Goal: Complete application form

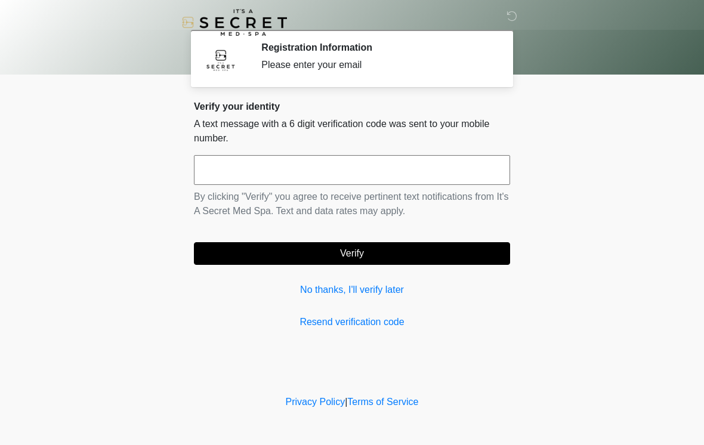
click at [368, 163] on input "text" at bounding box center [352, 170] width 316 height 30
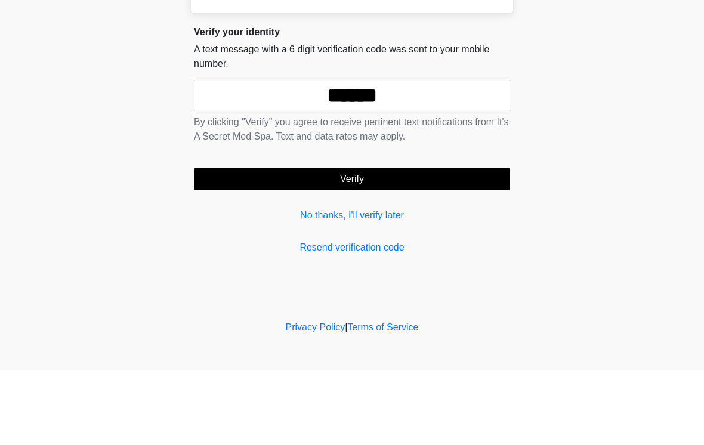
type input "******"
click at [418, 242] on button "Verify" at bounding box center [352, 253] width 316 height 23
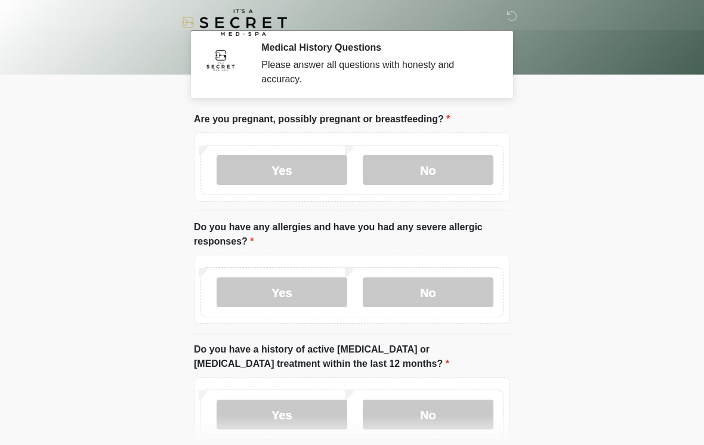
click at [451, 174] on label "No" at bounding box center [428, 170] width 131 height 30
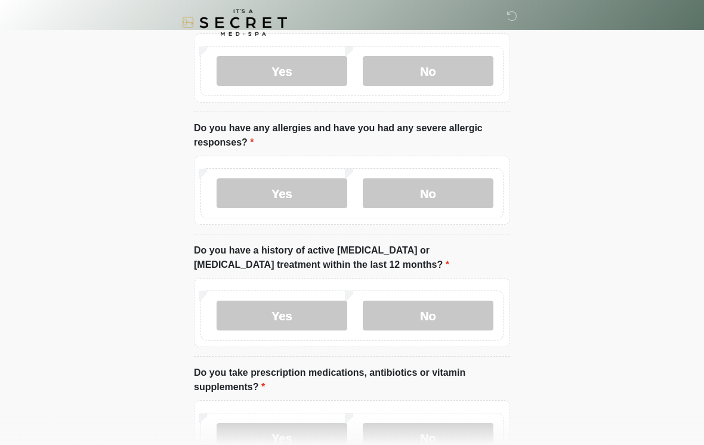
scroll to position [100, 0]
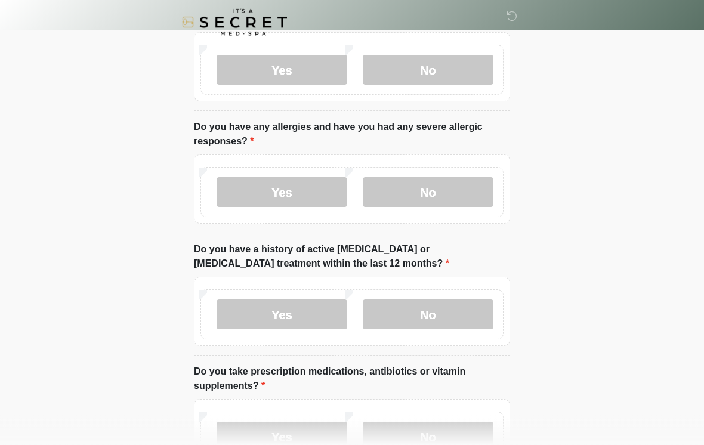
click at [453, 186] on label "No" at bounding box center [428, 193] width 131 height 30
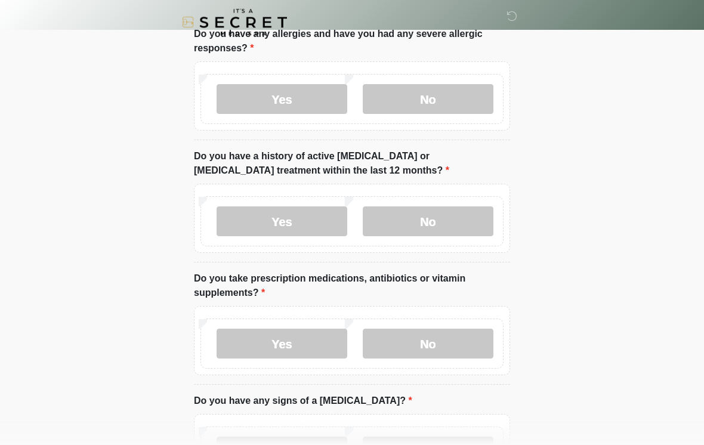
click at [448, 216] on label "No" at bounding box center [428, 222] width 131 height 30
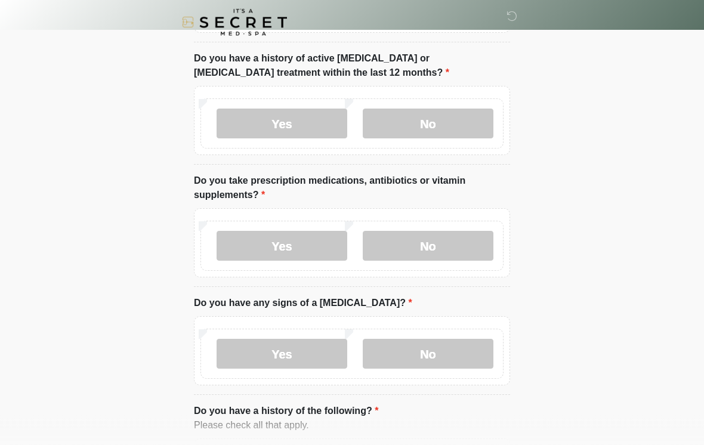
scroll to position [295, 0]
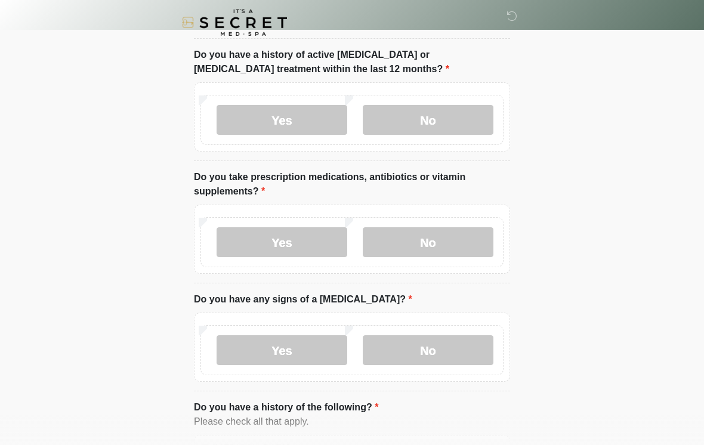
click at [454, 238] on label "No" at bounding box center [428, 242] width 131 height 30
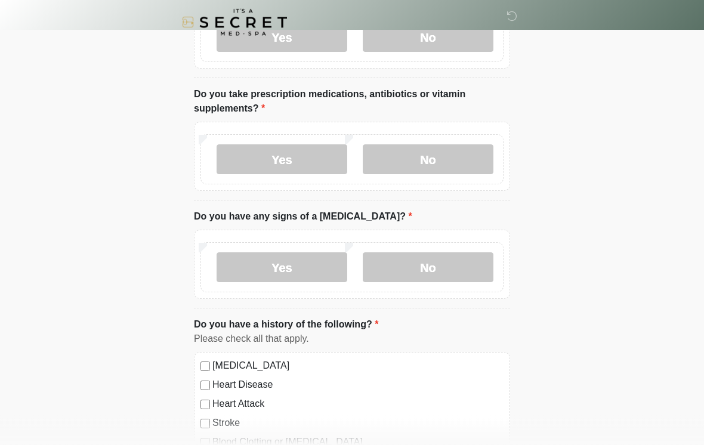
scroll to position [380, 0]
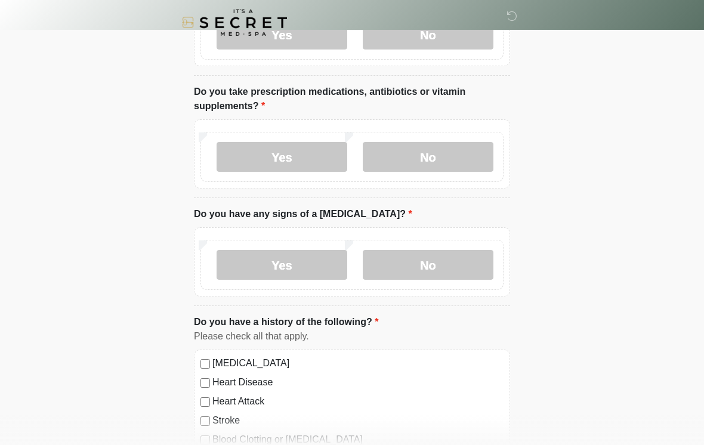
click at [442, 266] on label "No" at bounding box center [428, 265] width 131 height 30
click at [313, 158] on label "Yes" at bounding box center [282, 157] width 131 height 30
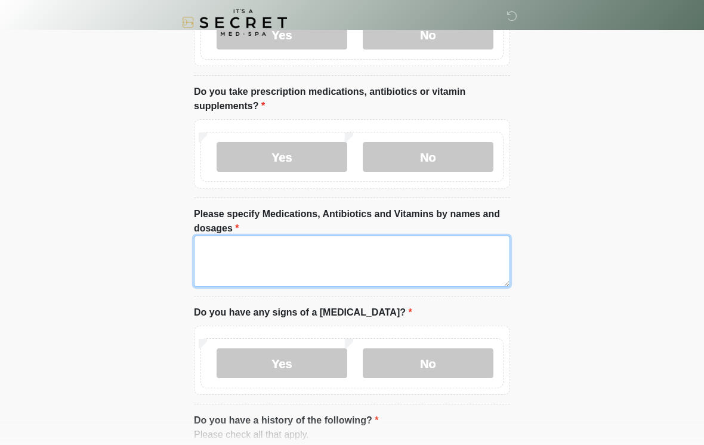
click at [333, 264] on textarea "Please specify Medications, Antibiotics and Vitamins by names and dosages" at bounding box center [352, 261] width 316 height 51
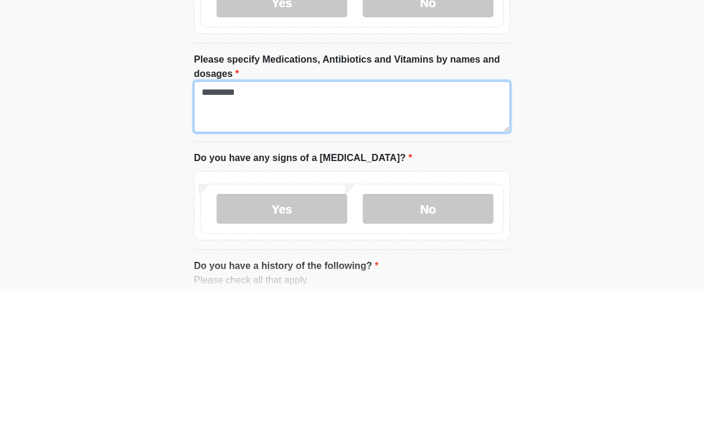
type textarea "*********"
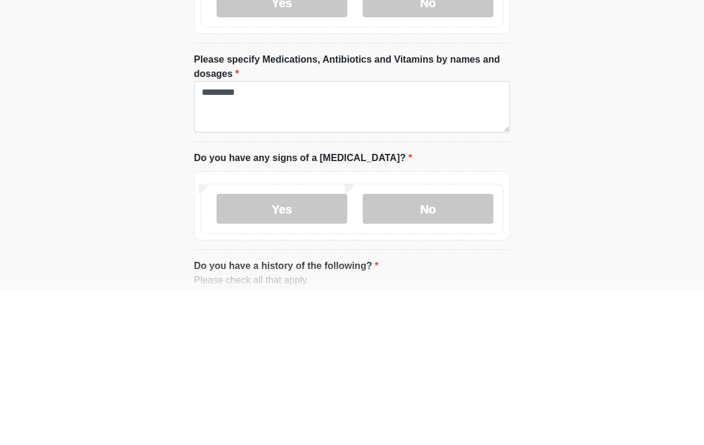
click at [432, 349] on label "No" at bounding box center [428, 364] width 131 height 30
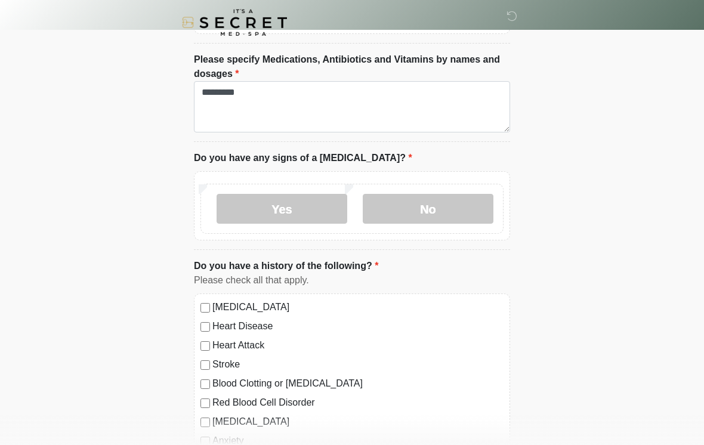
click at [445, 201] on label "No" at bounding box center [428, 209] width 131 height 30
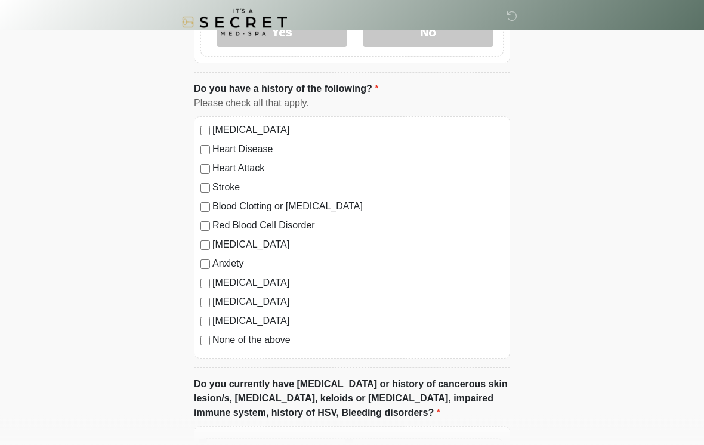
scroll to position [713, 0]
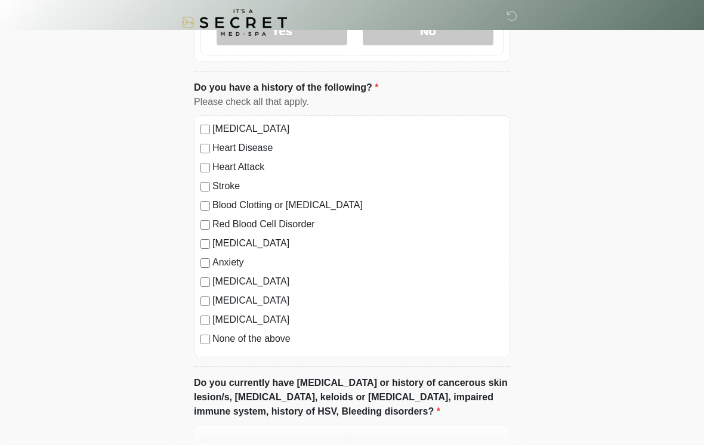
click at [268, 342] on label "None of the above" at bounding box center [358, 339] width 291 height 14
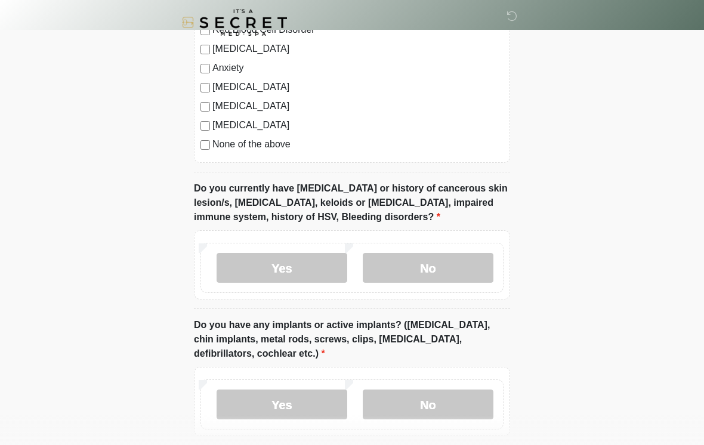
scroll to position [908, 0]
click at [445, 263] on label "No" at bounding box center [428, 268] width 131 height 30
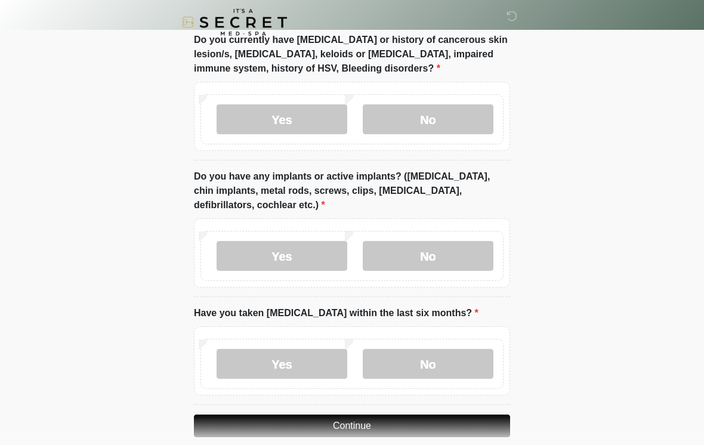
scroll to position [1057, 0]
click at [443, 258] on label "No" at bounding box center [428, 256] width 131 height 30
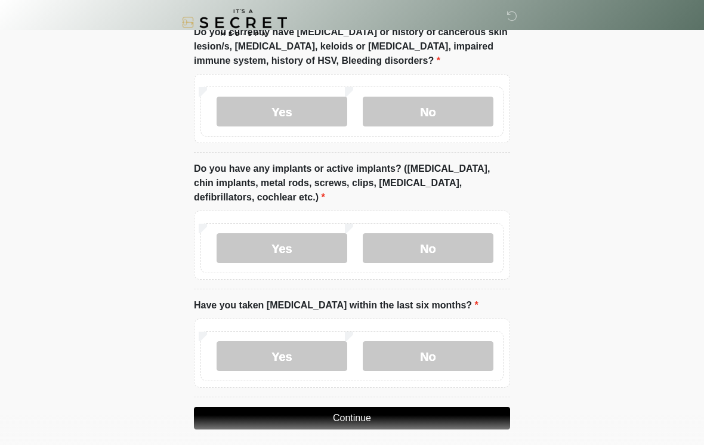
scroll to position [1092, 0]
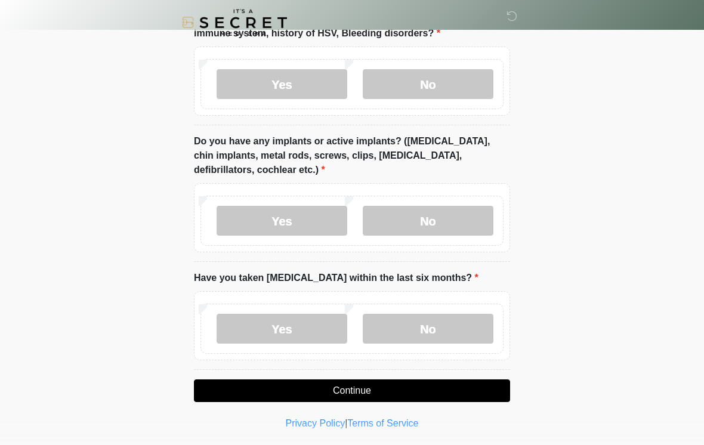
click at [437, 327] on label "No" at bounding box center [428, 329] width 131 height 30
click at [376, 389] on button "Continue" at bounding box center [352, 391] width 316 height 23
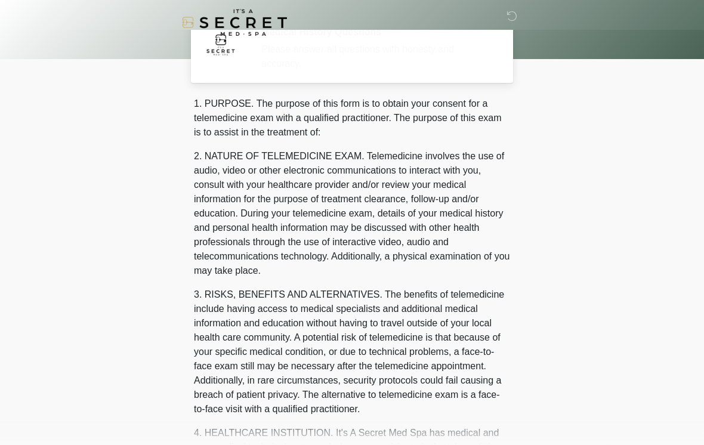
scroll to position [0, 0]
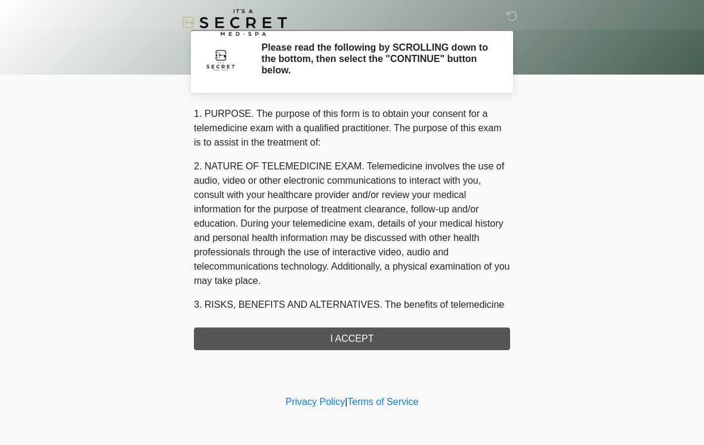
click at [409, 337] on div "1. PURPOSE. The purpose of this form is to obtain your consent for a telemedici…" at bounding box center [352, 229] width 316 height 244
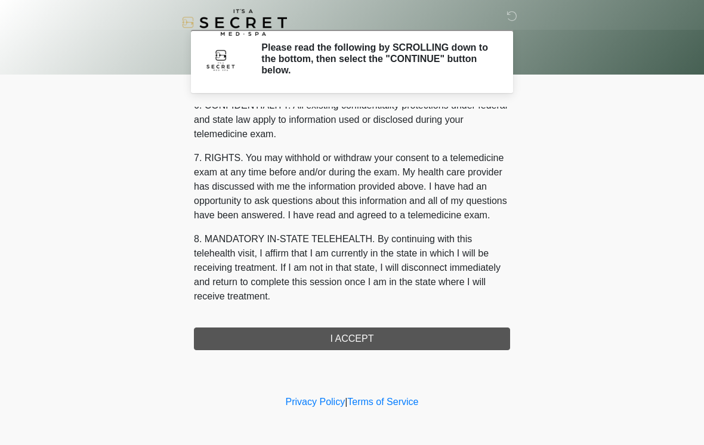
scroll to position [486, 0]
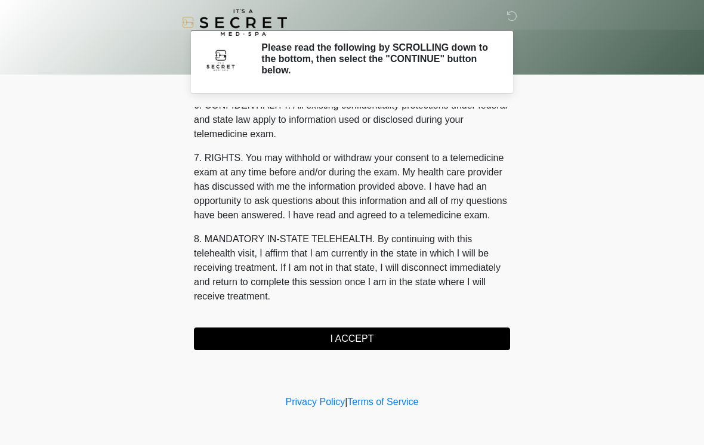
click at [405, 333] on button "I ACCEPT" at bounding box center [352, 339] width 316 height 23
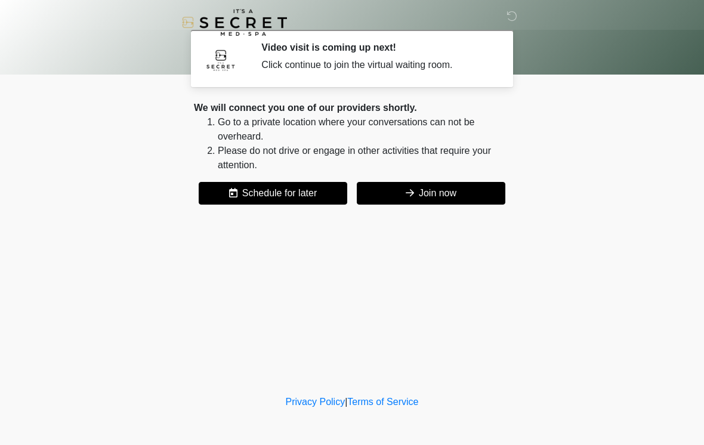
click at [443, 189] on button "Join now" at bounding box center [431, 193] width 149 height 23
